Goal: Task Accomplishment & Management: Manage account settings

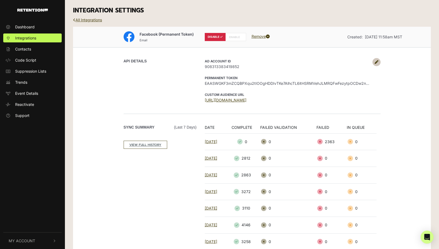
click at [261, 36] on link "Remove" at bounding box center [261, 36] width 18 height 5
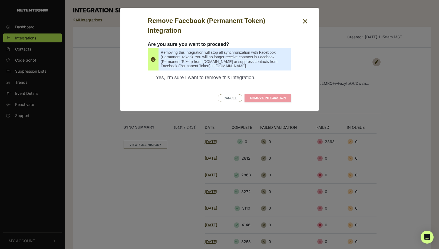
click at [182, 81] on label "Yes, I’m sure I want to remove this integration. Please confirm to continue" at bounding box center [220, 79] width 144 height 8
click at [153, 80] on input "Yes, I’m sure I want to remove this integration. Please confirm to continue" at bounding box center [150, 77] width 5 height 5
checkbox input "true"
click at [280, 95] on link "REMOVE INTEGRATION" at bounding box center [268, 98] width 47 height 8
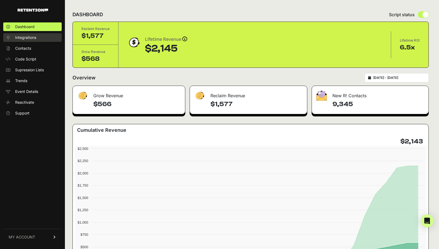
click at [25, 37] on span "Integrations" at bounding box center [25, 37] width 21 height 5
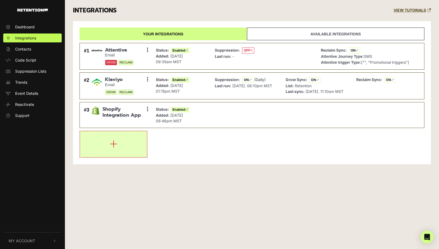
click at [120, 141] on button "button" at bounding box center [113, 144] width 67 height 26
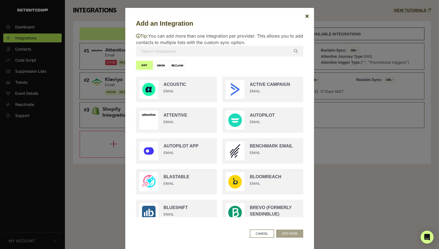
click at [183, 55] on input "text" at bounding box center [219, 51] width 167 height 11
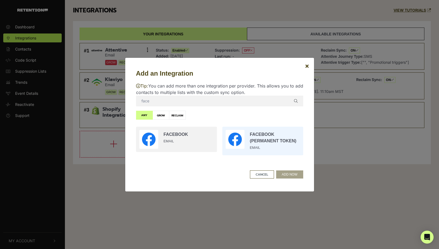
type input "face"
click at [281, 137] on input "radio" at bounding box center [263, 141] width 86 height 34
radio input "true"
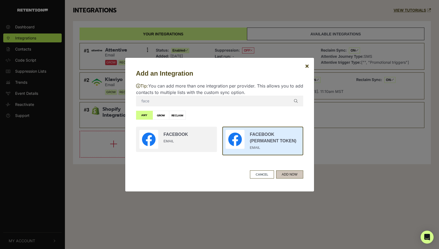
click at [295, 173] on button "ADD NOW" at bounding box center [289, 175] width 27 height 8
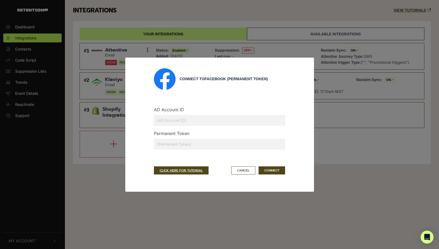
click at [183, 143] on input "text" at bounding box center [219, 144] width 131 height 11
paste input "EAASWGKF3mZCQBPQzPSJ70EGA89zQZASn65ELrMz2GtJBXPr3KfKUP0eFELMRazayh3znjLq76oDjl1…"
type input "EAASWGKF3mZCQBPQzPSJ70EGA89zQZASn65ELrMz2GtJBXPr3KfKUP0eFELMRazayh3znjLq76oDjl1…"
click at [193, 123] on input "text" at bounding box center [219, 120] width 131 height 11
paste input "908313383419852"
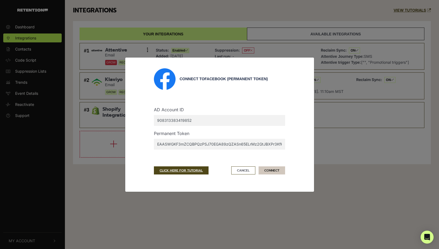
type input "908313383419852"
click at [272, 172] on button "CONNECT" at bounding box center [272, 171] width 27 height 8
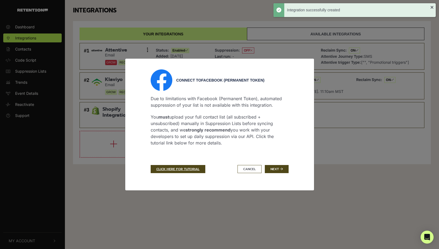
click at [272, 172] on button "Next" at bounding box center [277, 169] width 24 height 8
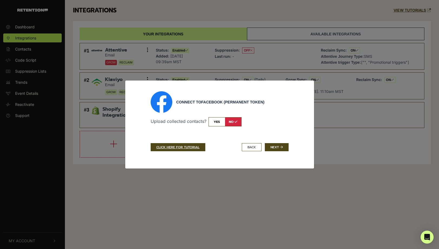
click at [214, 122] on input "checkbox" at bounding box center [225, 121] width 33 height 9
checkbox input "true"
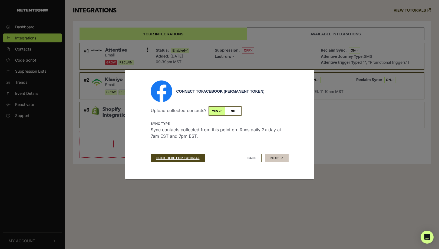
click at [283, 157] on button "Next" at bounding box center [277, 158] width 24 height 8
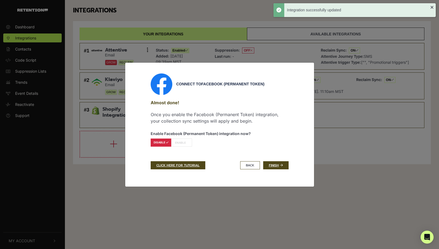
click at [191, 144] on label "ENABLE" at bounding box center [181, 143] width 21 height 8
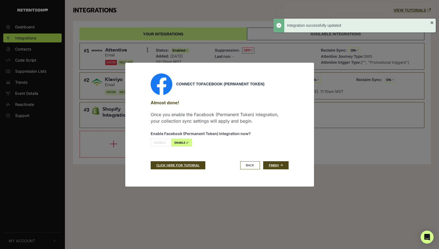
click at [186, 142] on icon at bounding box center [186, 142] width 3 height 3
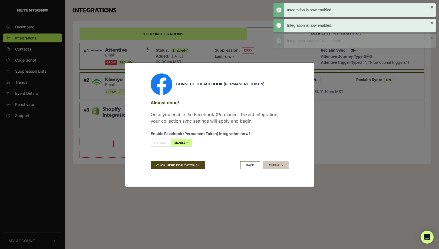
click at [282, 166] on icon at bounding box center [281, 165] width 3 height 3
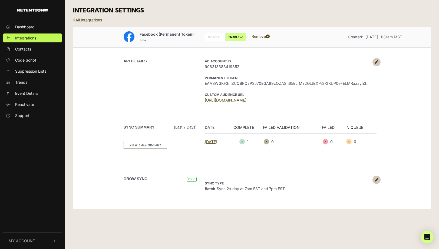
click at [246, 100] on link "[URL][DOMAIN_NAME]" at bounding box center [226, 100] width 42 height 5
click at [150, 146] on link "VIEW FULL HISTORY" at bounding box center [146, 145] width 44 height 8
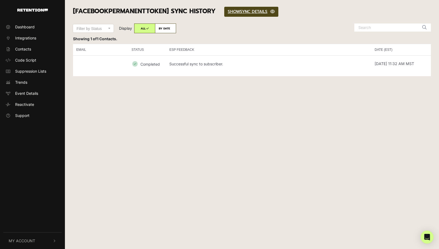
click at [196, 63] on p "Successful sync to subscriber." at bounding box center [196, 64] width 54 height 5
click at [235, 8] on link "SHOW HIDE SYNC DETAILS" at bounding box center [251, 12] width 54 height 10
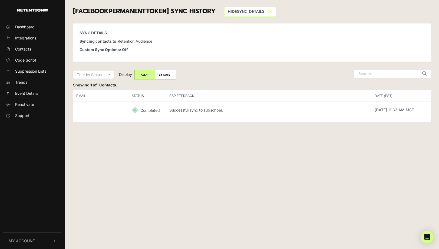
click at [230, 9] on span "HIDE" at bounding box center [232, 12] width 9 height 6
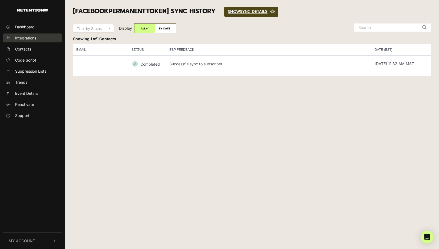
click at [31, 34] on link "Integrations" at bounding box center [32, 38] width 58 height 9
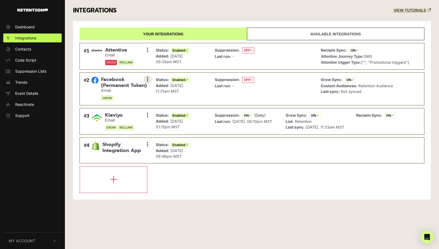
click at [144, 79] on button at bounding box center [148, 79] width 8 height 8
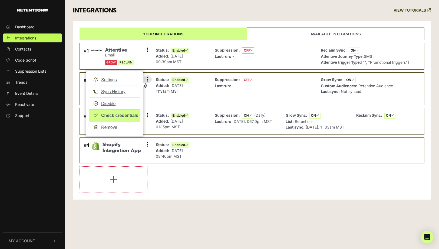
click at [126, 113] on link "Check credentials" at bounding box center [114, 116] width 51 height 12
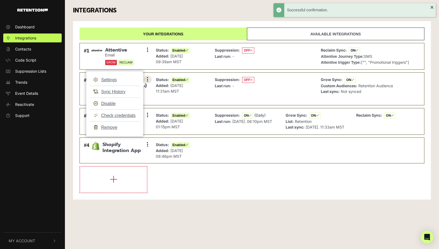
click at [144, 80] on button at bounding box center [148, 79] width 8 height 8
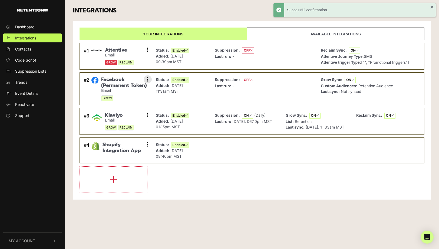
click at [109, 86] on span "Facebook (Permanent Token)" at bounding box center [124, 83] width 46 height 12
click at [144, 79] on button at bounding box center [148, 79] width 8 height 8
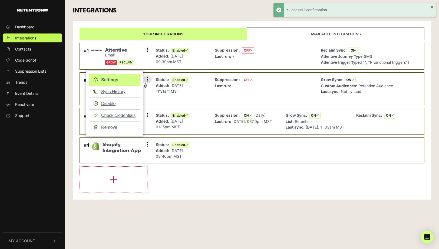
click at [119, 78] on link "Settings" at bounding box center [114, 80] width 51 height 12
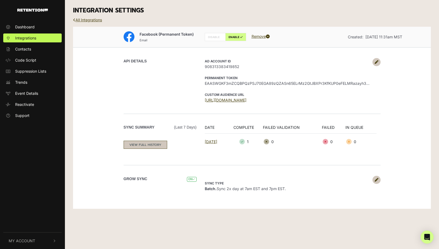
click at [145, 141] on link "VIEW FULL HISTORY" at bounding box center [146, 145] width 44 height 8
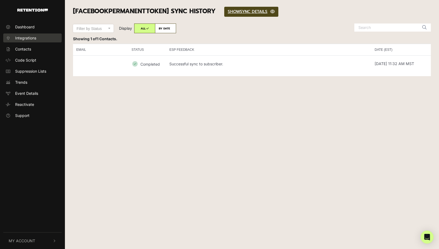
click at [22, 38] on span "Integrations" at bounding box center [25, 38] width 21 height 6
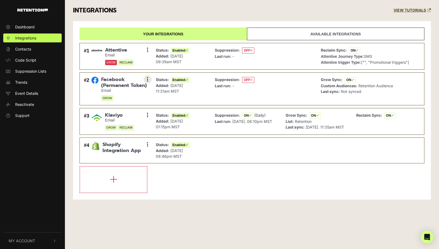
click at [147, 81] on icon at bounding box center [147, 79] width 1 height 5
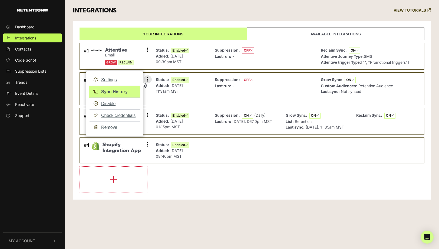
click at [122, 92] on link "Sync History" at bounding box center [114, 92] width 51 height 12
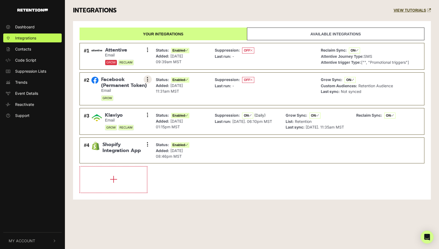
click at [150, 77] on button at bounding box center [148, 79] width 8 height 8
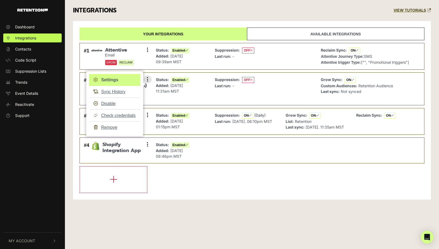
click at [131, 80] on link "Settings" at bounding box center [114, 80] width 51 height 12
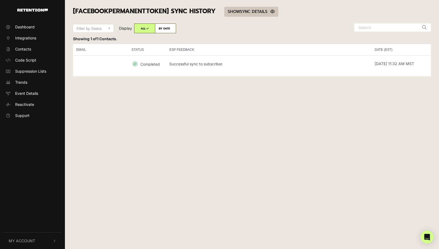
click at [251, 13] on link "SHOW HIDE SYNC DETAILS" at bounding box center [251, 12] width 54 height 10
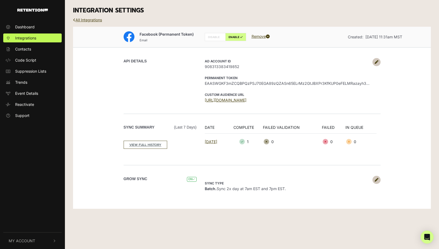
click at [379, 174] on div "Grow Sync ON Sync type Batch. Sync 2x day at 7am EST and 7pm EST. Upload collec…" at bounding box center [252, 183] width 308 height 37
click at [376, 179] on icon at bounding box center [377, 180] width 4 height 4
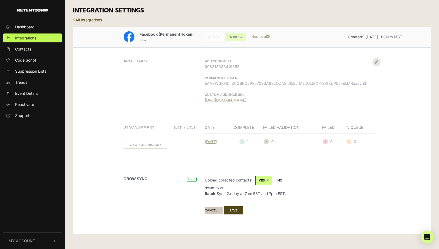
click at [209, 210] on button "Cancel" at bounding box center [214, 211] width 18 height 8
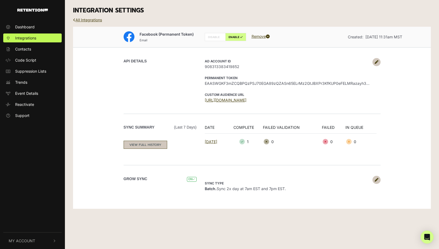
click at [150, 143] on link "VIEW FULL HISTORY" at bounding box center [146, 145] width 44 height 8
